Goal: Check status: Check status

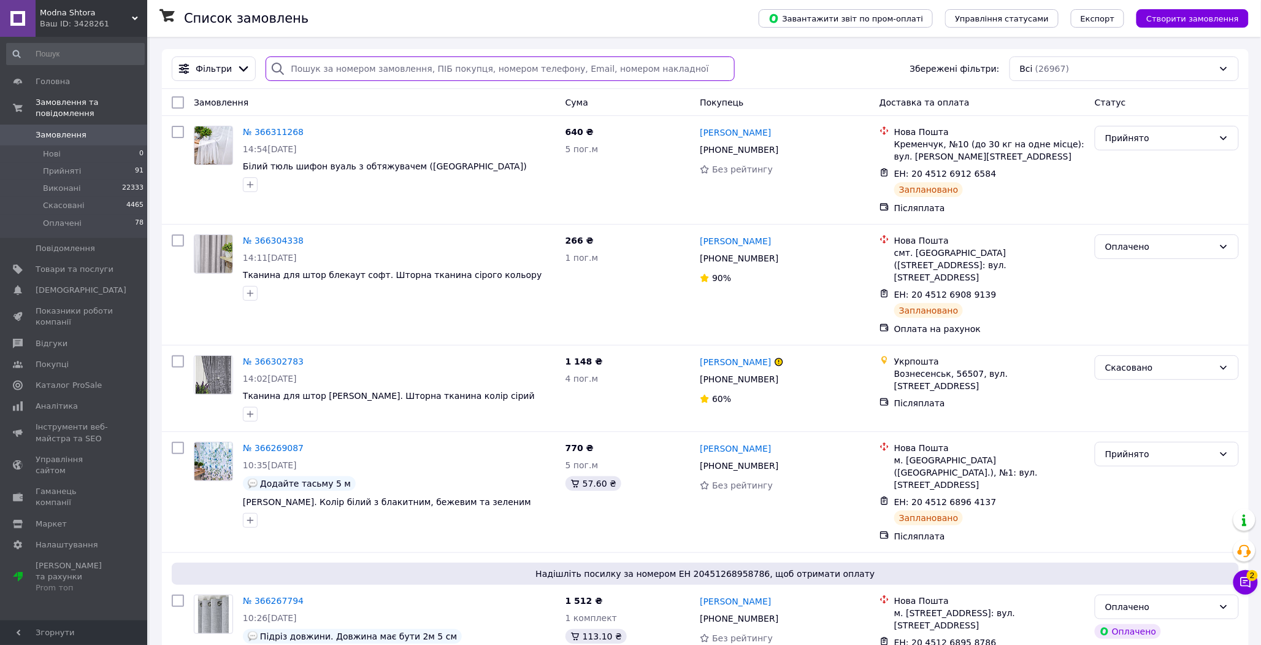
click at [401, 77] on input "search" at bounding box center [500, 68] width 469 height 25
paste input "365354373"
type input "365354373"
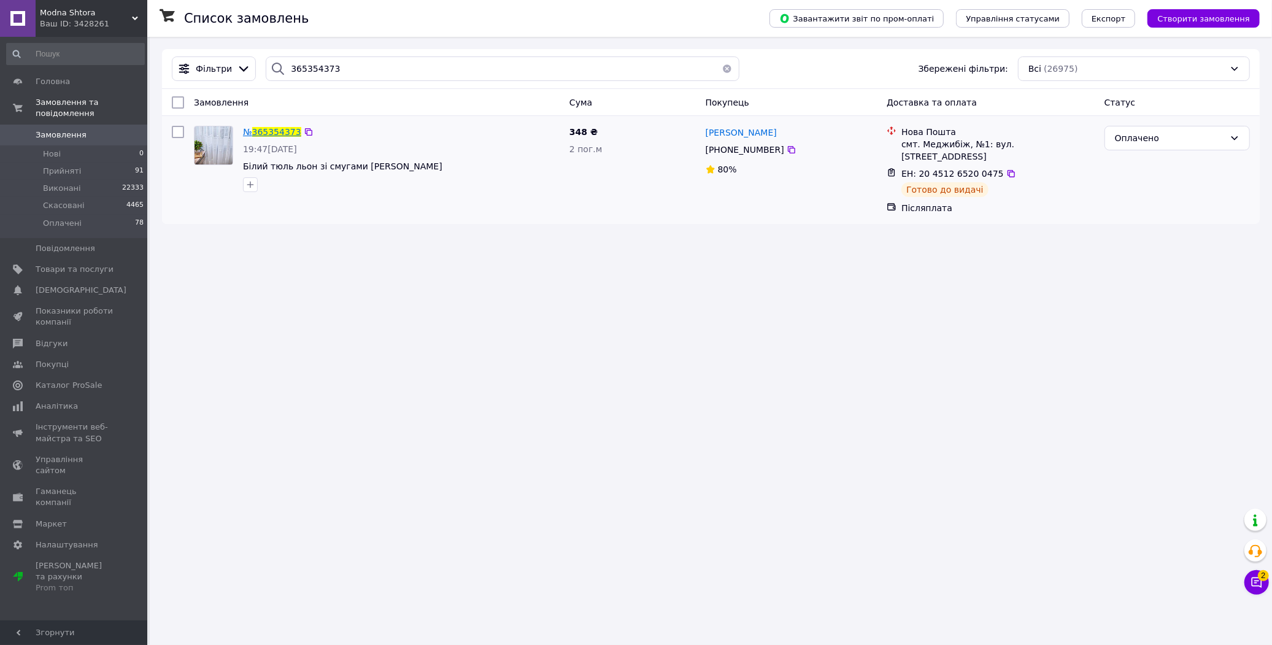
click at [285, 137] on span "365354373" at bounding box center [276, 132] width 49 height 10
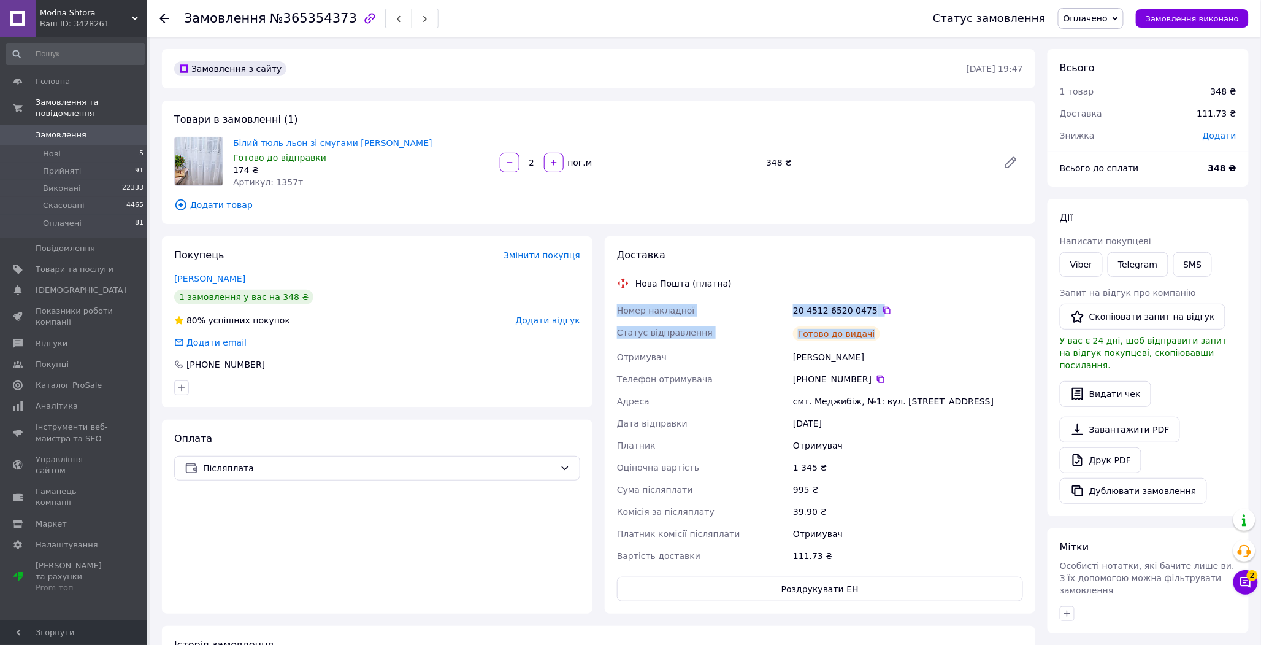
drag, startPoint x: 875, startPoint y: 332, endPoint x: 617, endPoint y: 315, distance: 258.3
click at [617, 315] on div "Номер накладної 20 4512 6520 0475   Статус відправлення Готово до видачі Отриму…" at bounding box center [820, 432] width 411 height 267
copy div "Номер накладної 20 4512 6520 0475   Статус відправлення Готово до видачі"
click at [66, 129] on span "Замовлення" at bounding box center [61, 134] width 51 height 11
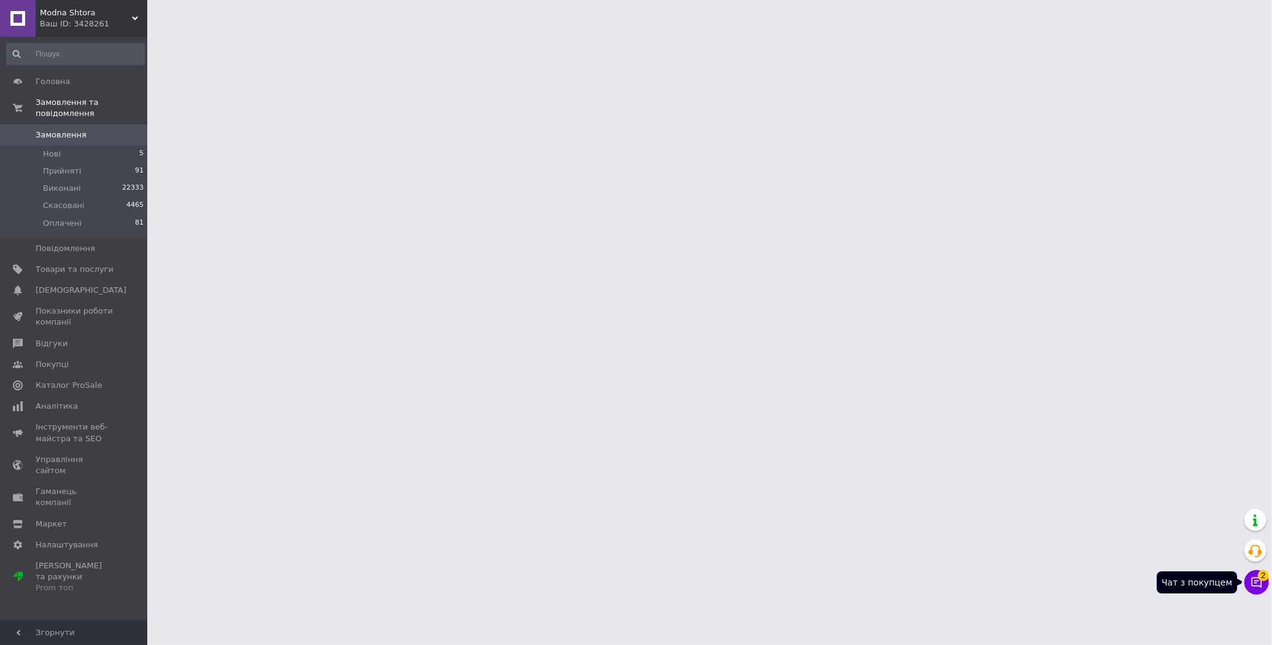
click at [1256, 579] on icon at bounding box center [1256, 582] width 12 height 12
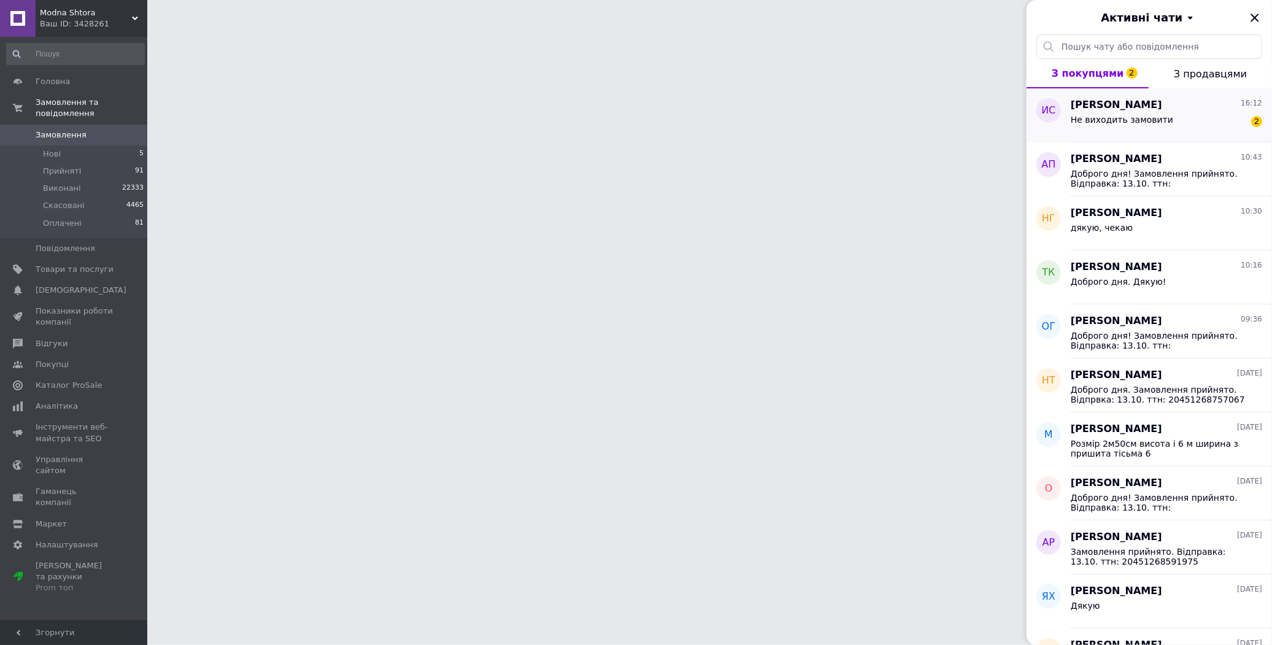
click at [1150, 126] on div "Не виходить замовити" at bounding box center [1121, 123] width 102 height 17
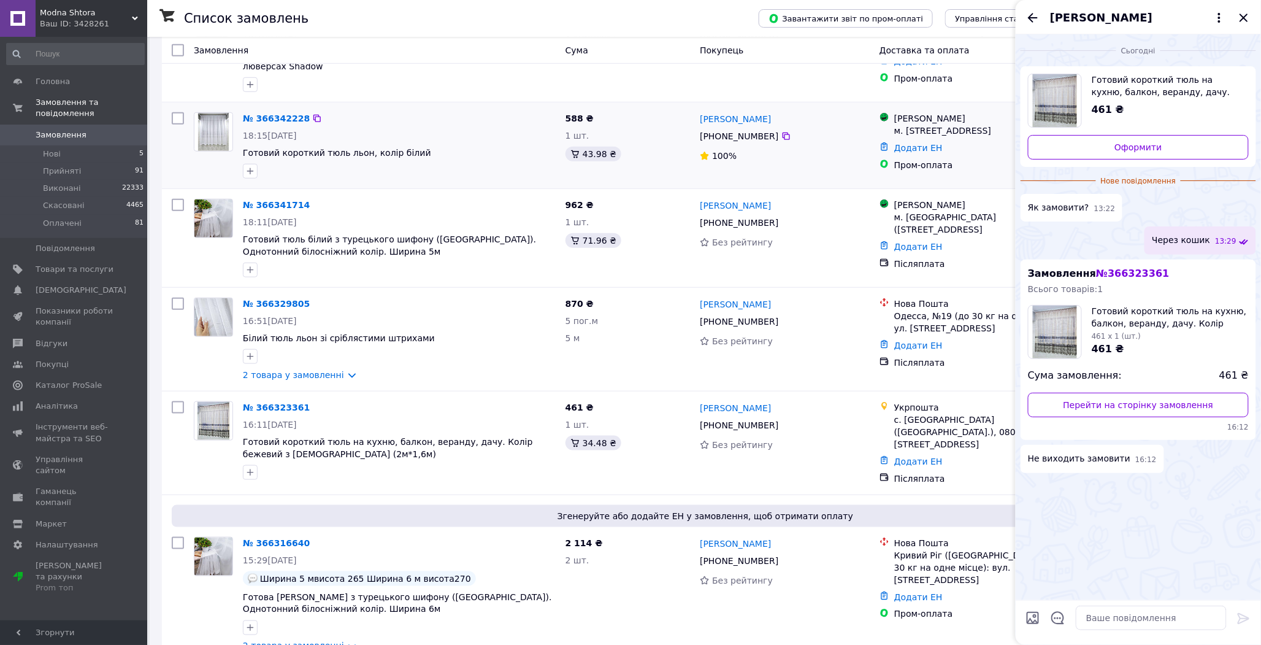
scroll to position [340, 0]
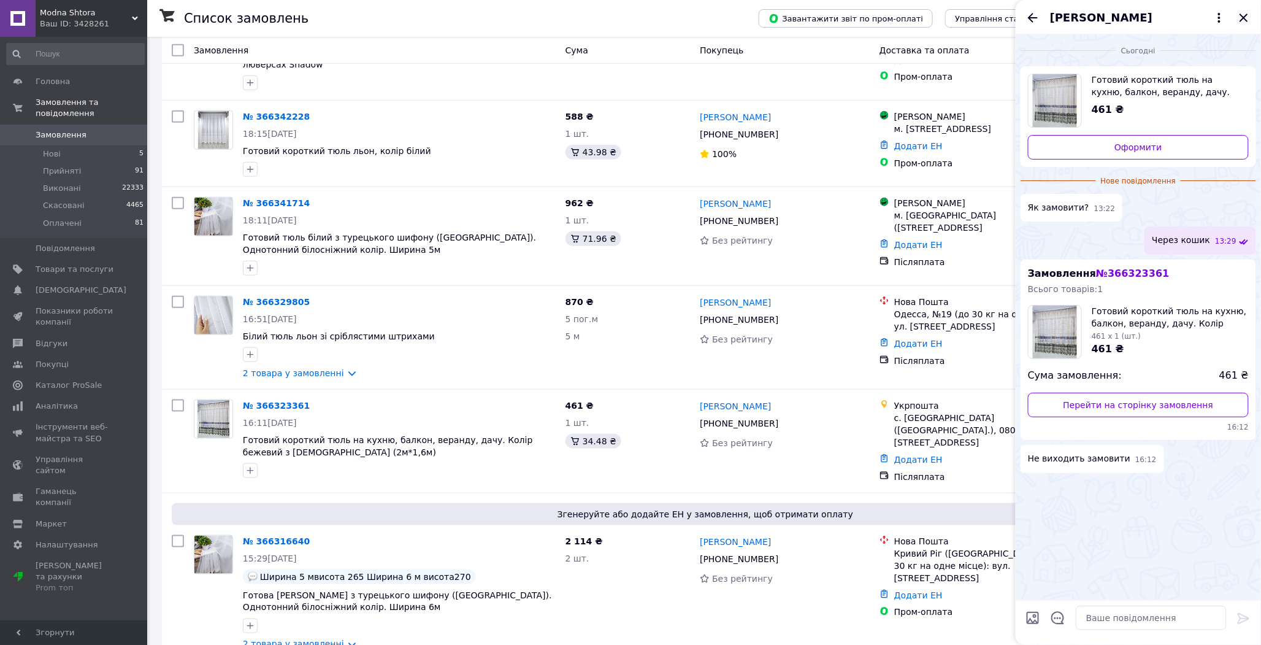
click at [1243, 18] on icon "Закрити" at bounding box center [1244, 17] width 8 height 8
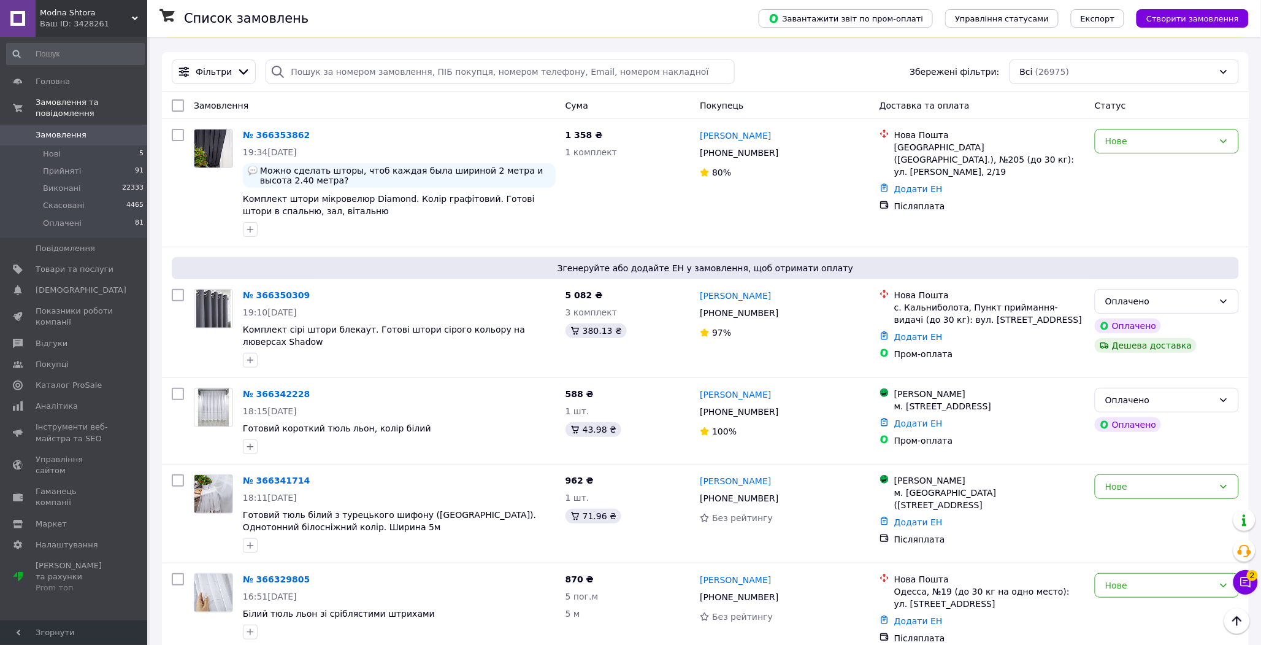
scroll to position [0, 0]
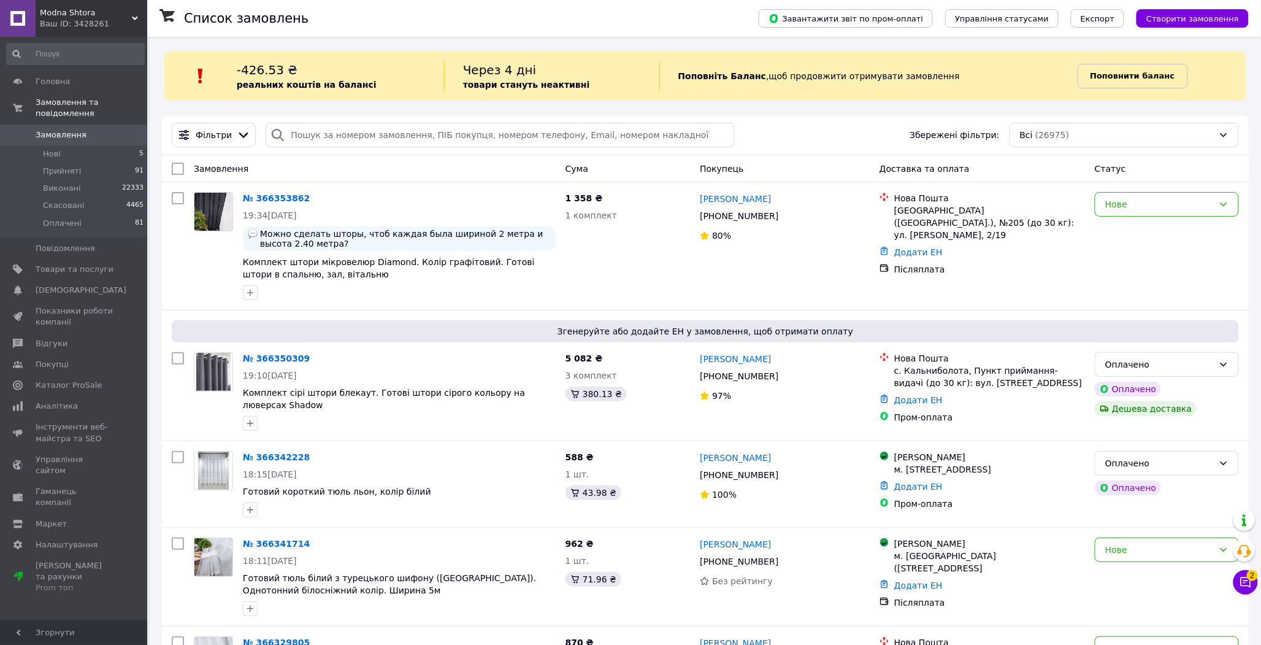
click at [1144, 70] on span "Поповнити баланс" at bounding box center [1133, 76] width 85 height 12
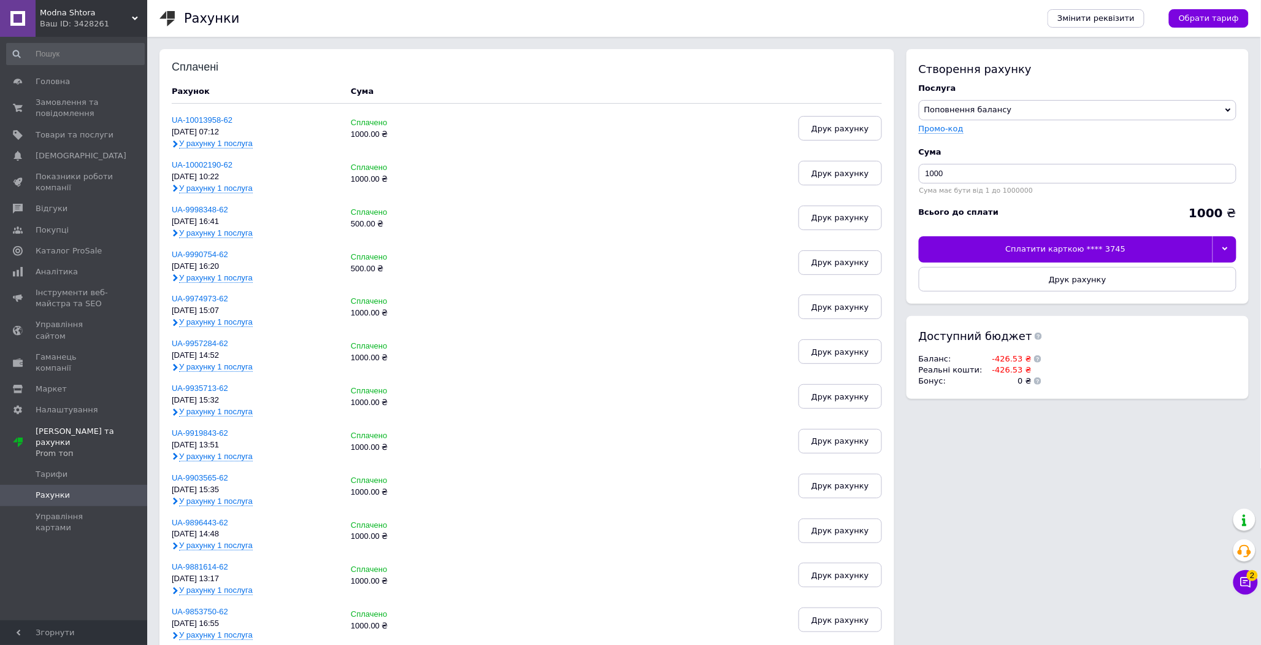
click at [1221, 246] on div at bounding box center [1225, 249] width 24 height 26
click at [1088, 305] on div "Сплатити карткою **** 8364" at bounding box center [1078, 301] width 304 height 11
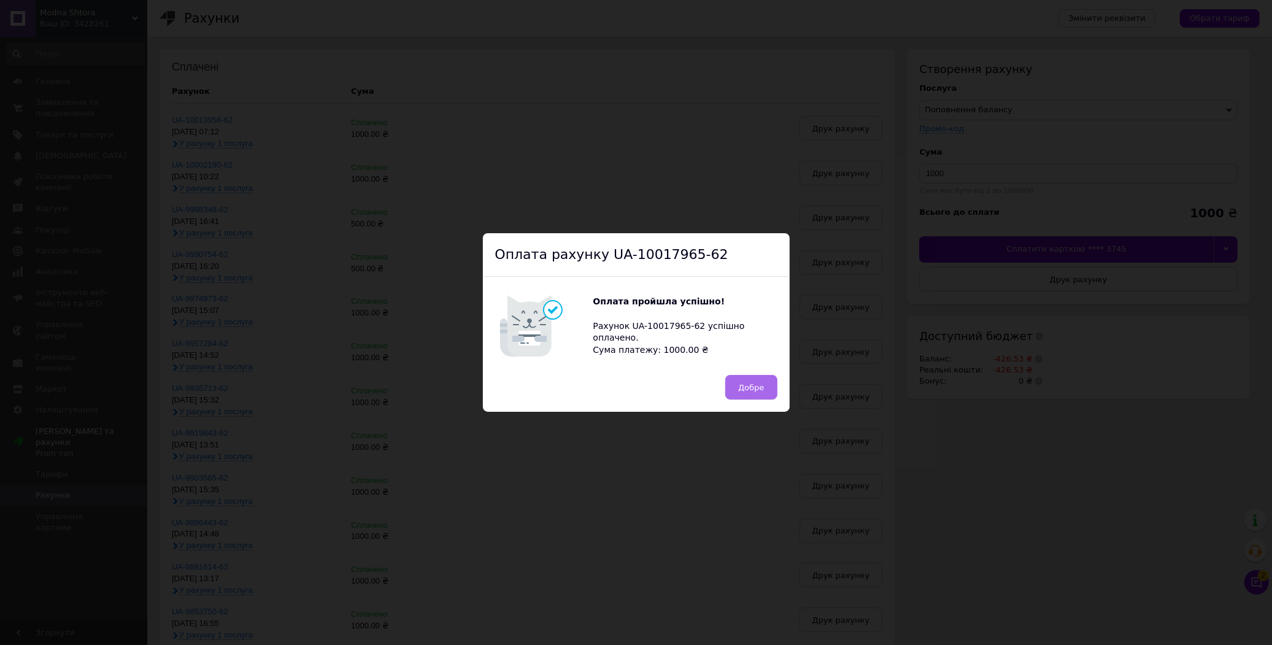
click at [757, 385] on span "Добре" at bounding box center [751, 387] width 26 height 9
